Goal: Information Seeking & Learning: Find specific fact

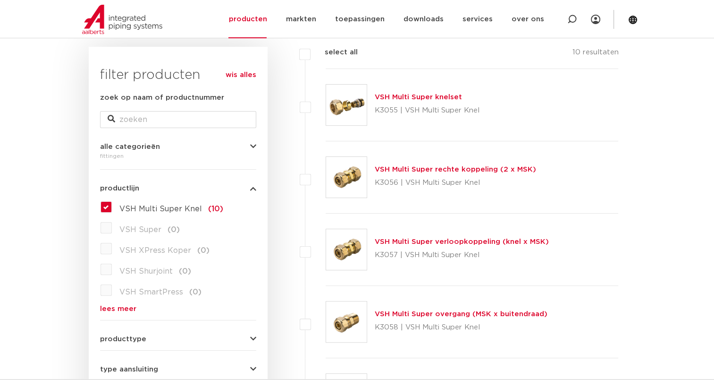
scroll to position [142, 0]
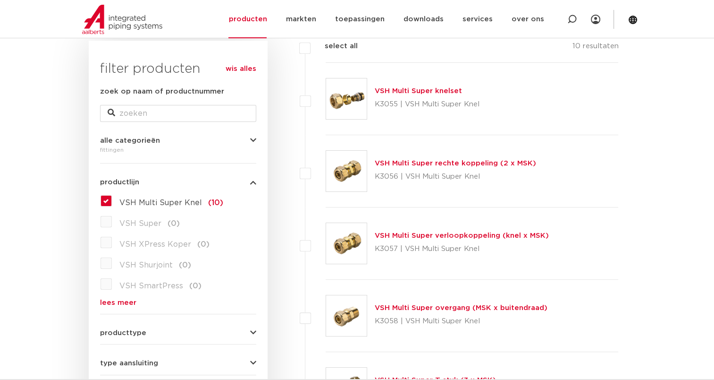
click at [122, 304] on link "lees meer" at bounding box center [178, 302] width 156 height 7
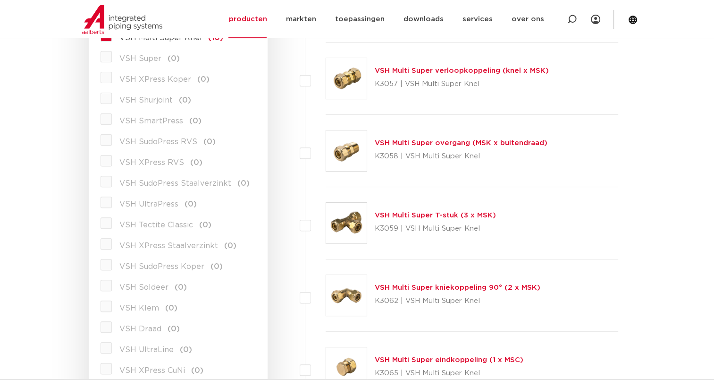
scroll to position [331, 0]
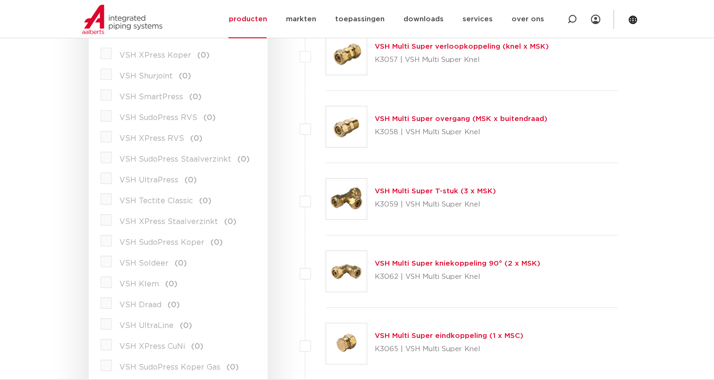
click at [385, 334] on link "VSH Multi Super eindkoppeling (1 x MSC)" at bounding box center [449, 335] width 149 height 7
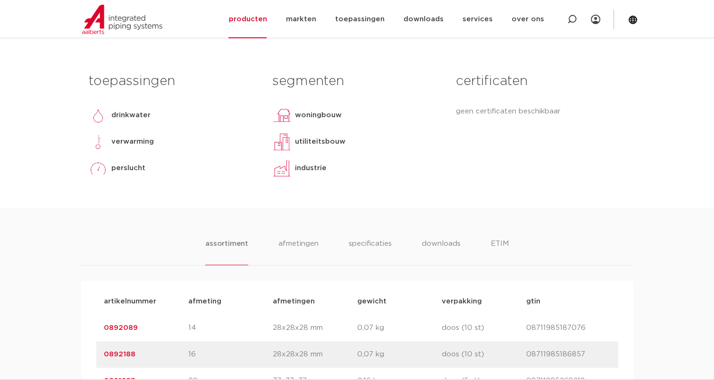
scroll to position [189, 0]
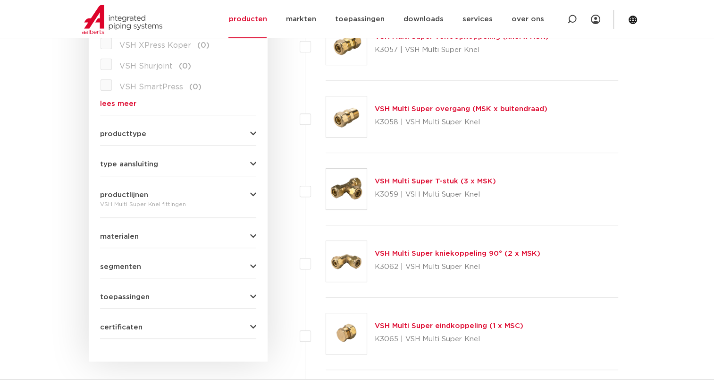
scroll to position [388, 0]
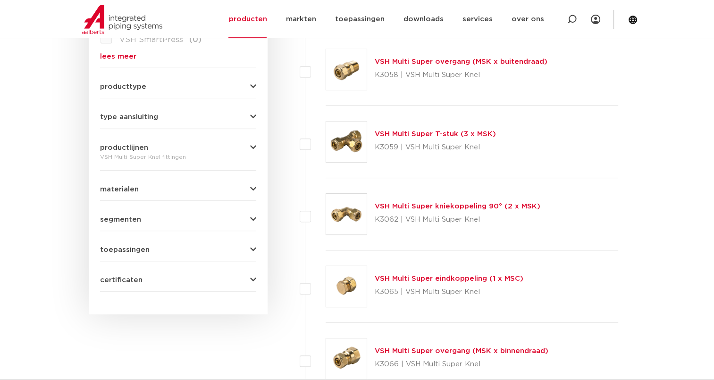
click at [254, 118] on icon "button" at bounding box center [253, 116] width 6 height 7
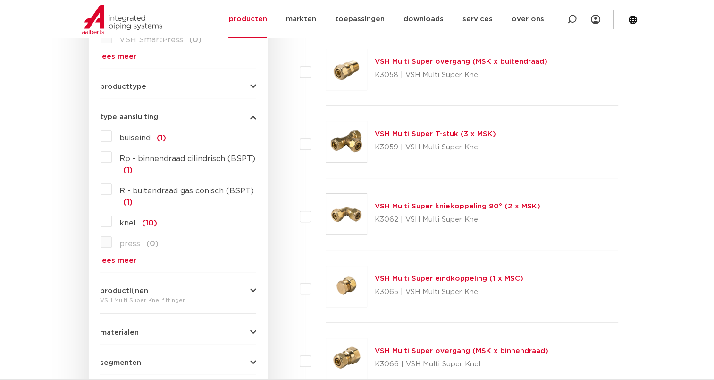
click at [254, 118] on icon "button" at bounding box center [253, 116] width 6 height 7
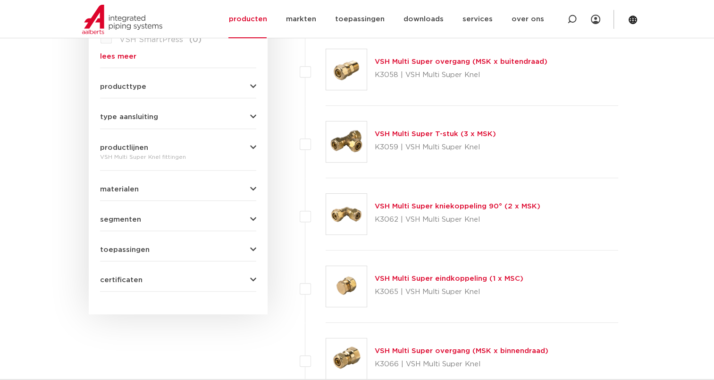
click at [253, 147] on icon "button" at bounding box center [253, 147] width 6 height 7
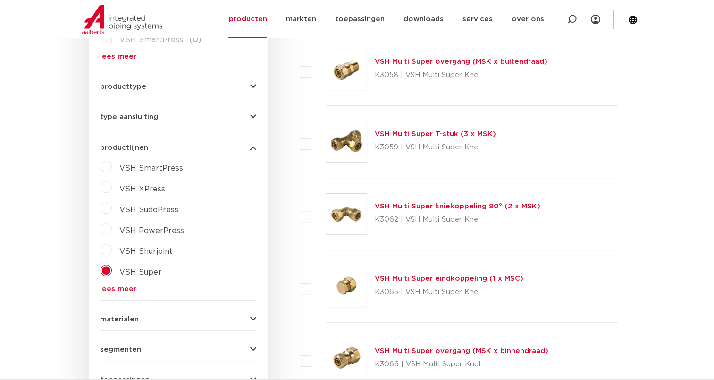
drag, startPoint x: 253, startPoint y: 147, endPoint x: 156, endPoint y: 237, distance: 132.6
click at [161, 235] on div "productlijnen VSH Multi Super Knel fittingen VSH SmartPress maak een keuze VSH …" at bounding box center [178, 214] width 156 height 156
click at [112, 230] on label "VSH PowerPress" at bounding box center [148, 228] width 72 height 15
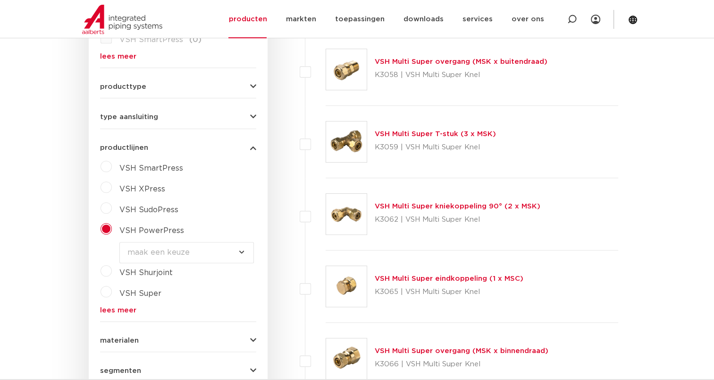
click at [242, 250] on select "maak een keuze VSH PowerPress fittingen VSH PowerPress appendages VSH PowerPres…" at bounding box center [186, 252] width 135 height 21
select select "4387"
click at [119, 242] on select "maak een keuze VSH PowerPress fittingen VSH PowerPress appendages VSH PowerPres…" at bounding box center [186, 252] width 135 height 21
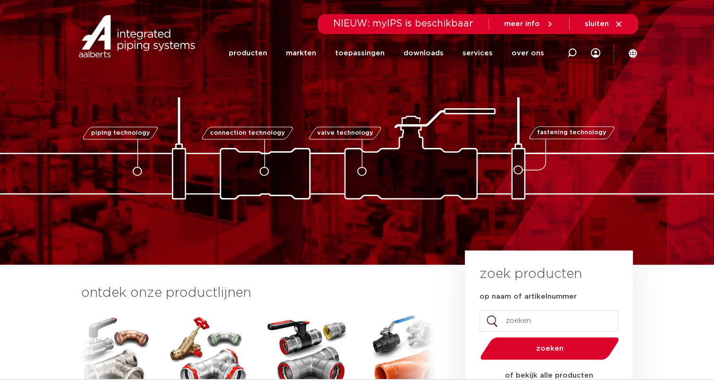
click at [570, 325] on input "op naam of artikelnummer" at bounding box center [549, 321] width 139 height 22
paste input "0866635"
type input "0866635"
drag, startPoint x: 551, startPoint y: 351, endPoint x: 552, endPoint y: 346, distance: 5.7
click at [551, 350] on span "zoeken" at bounding box center [550, 348] width 90 height 7
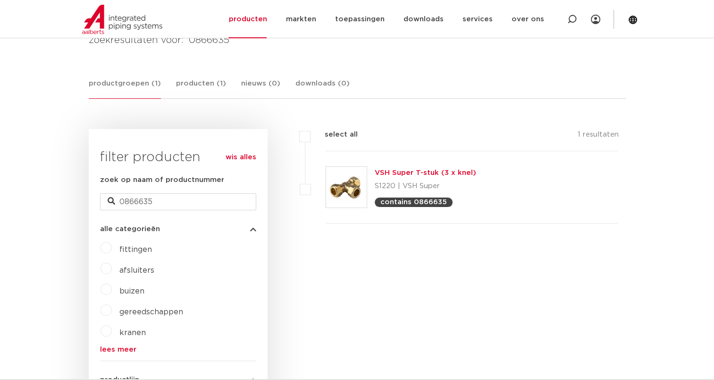
scroll to position [142, 0]
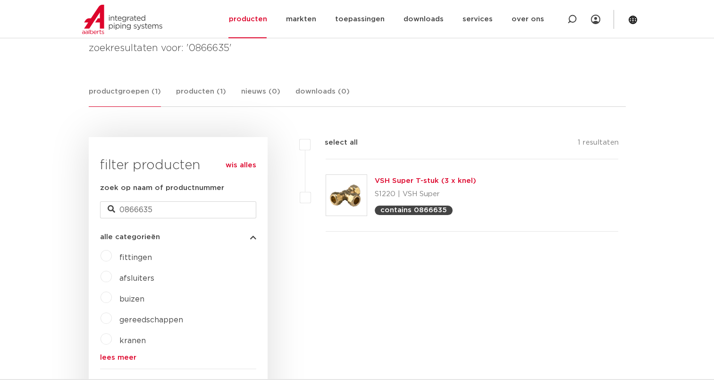
click at [348, 192] on img at bounding box center [346, 195] width 41 height 41
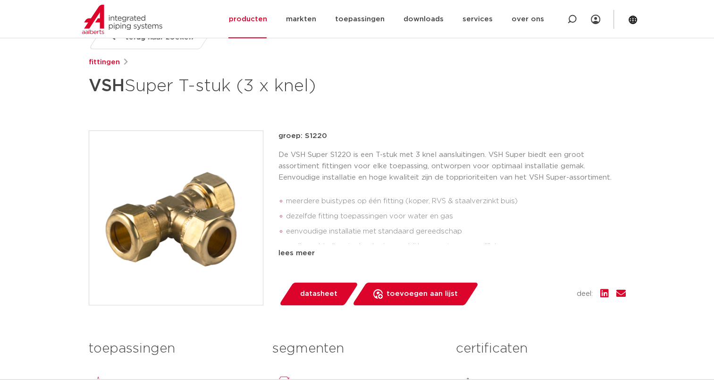
click at [328, 291] on span "datasheet" at bounding box center [318, 293] width 37 height 15
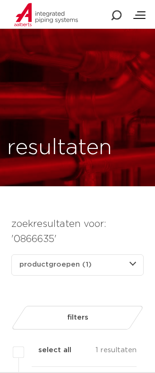
scroll to position [142, 0]
